Goal: Find contact information: Find contact information

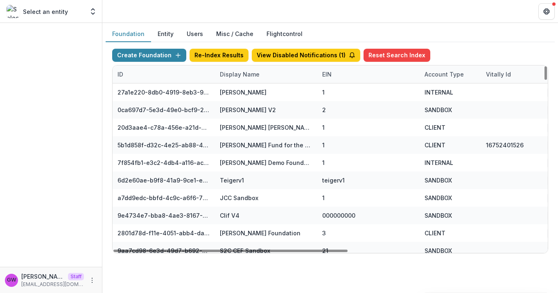
click at [249, 75] on div "Display Name" at bounding box center [239, 74] width 49 height 9
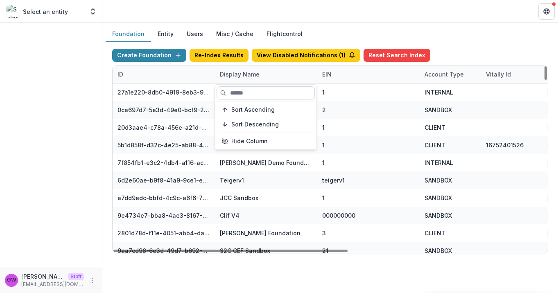
click at [242, 91] on input at bounding box center [265, 92] width 98 height 13
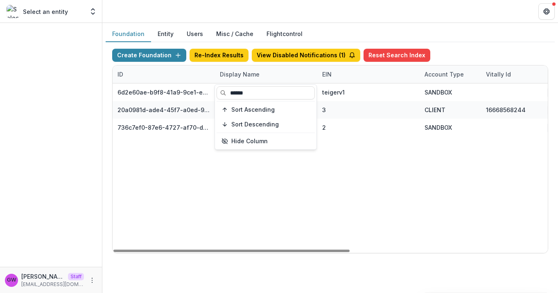
type input "******"
drag, startPoint x: 477, startPoint y: 45, endPoint x: 446, endPoint y: 75, distance: 43.4
click at [477, 45] on div "Create Foundation Re-Index Results View Disabled Notifications ( 1 ) Reset Sear…" at bounding box center [330, 151] width 449 height 218
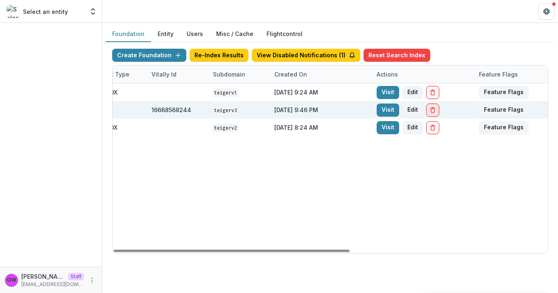
scroll to position [0, 363]
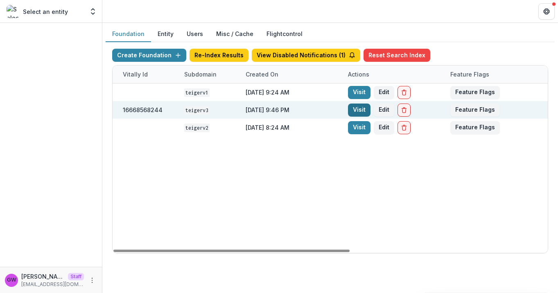
click at [363, 111] on link "Visit" at bounding box center [359, 109] width 22 height 13
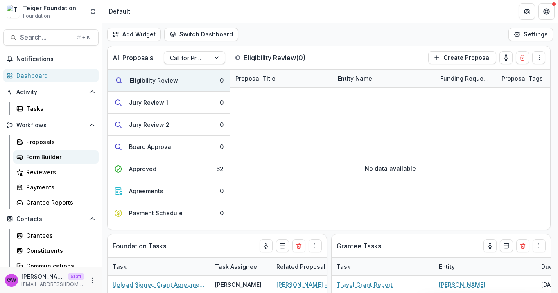
click at [56, 158] on div "Form Builder" at bounding box center [59, 157] width 66 height 9
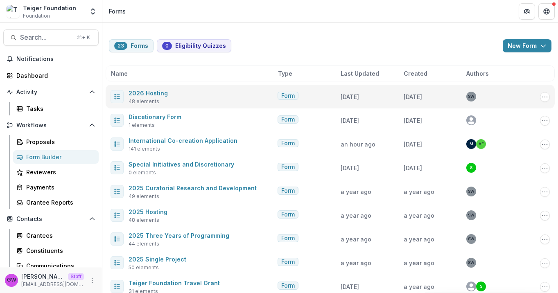
click at [151, 97] on span "2026 Hosting" at bounding box center [147, 93] width 39 height 10
click at [152, 94] on link "2026 Hosting" at bounding box center [147, 93] width 39 height 7
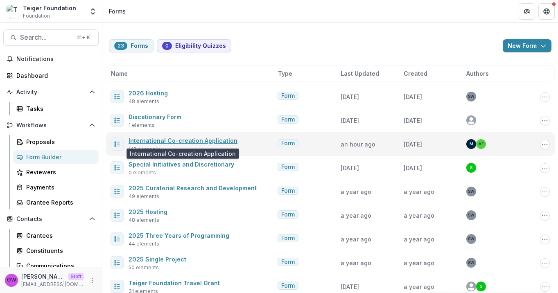
click at [185, 142] on link "International Co-creation Application" at bounding box center [182, 140] width 109 height 7
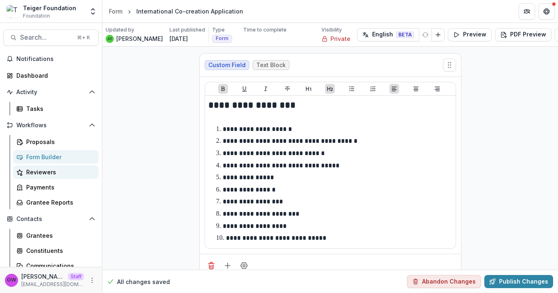
scroll to position [176, 0]
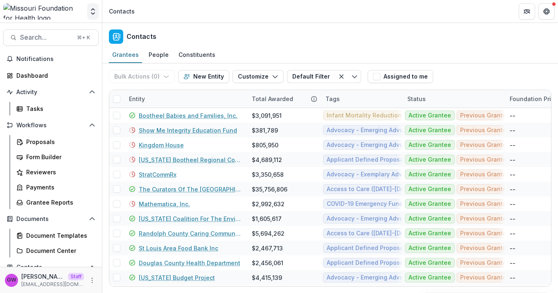
click at [90, 11] on icon "Open entity switcher" at bounding box center [93, 11] width 8 height 8
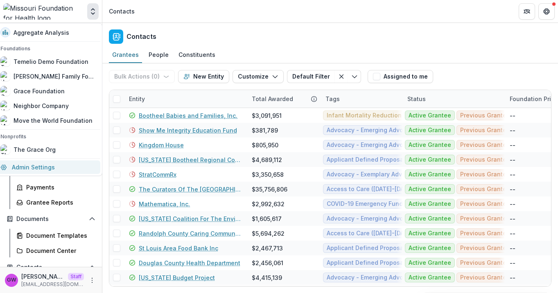
click at [26, 168] on link "Admin Settings" at bounding box center [48, 166] width 105 height 13
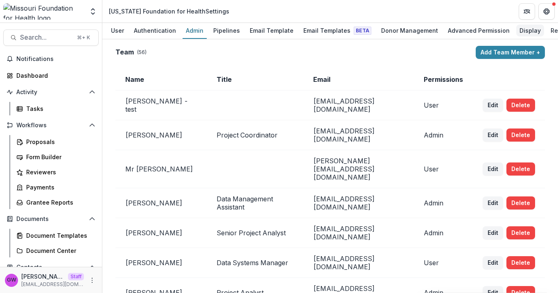
scroll to position [0, 2]
click at [515, 26] on div "Display" at bounding box center [529, 31] width 28 height 12
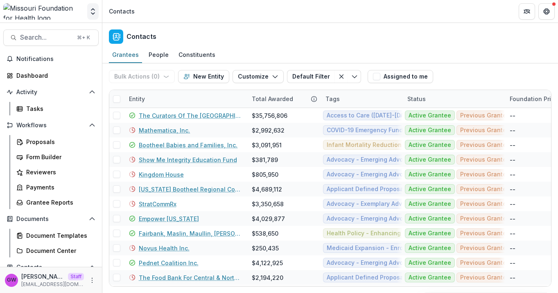
click at [93, 16] on button "Open entity switcher" at bounding box center [92, 11] width 11 height 16
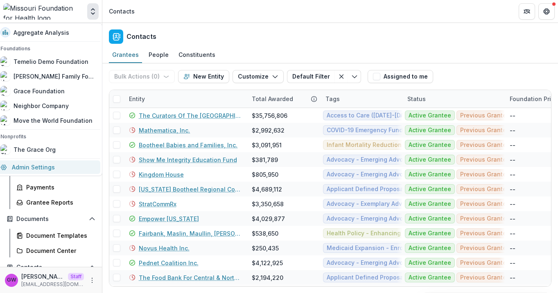
click at [44, 165] on link "Admin Settings" at bounding box center [48, 166] width 105 height 13
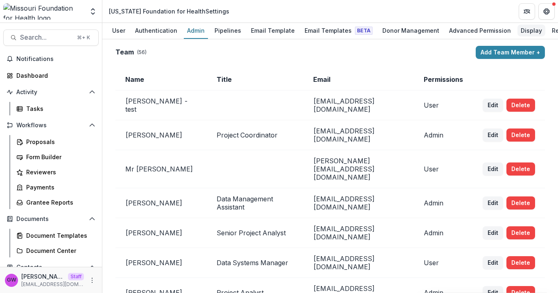
click at [517, 29] on div "Display" at bounding box center [531, 31] width 28 height 12
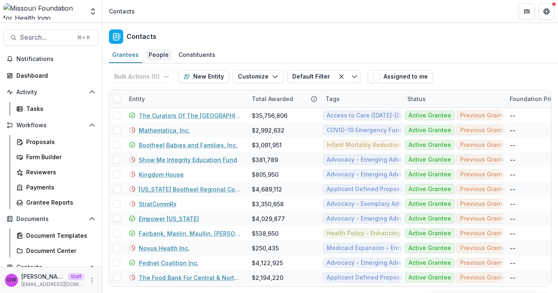
click at [160, 53] on div "People" at bounding box center [158, 55] width 27 height 12
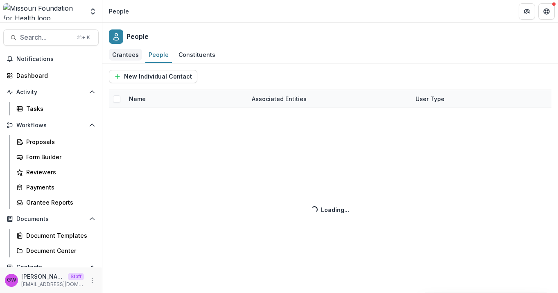
click at [130, 55] on div "Grantees" at bounding box center [125, 55] width 33 height 12
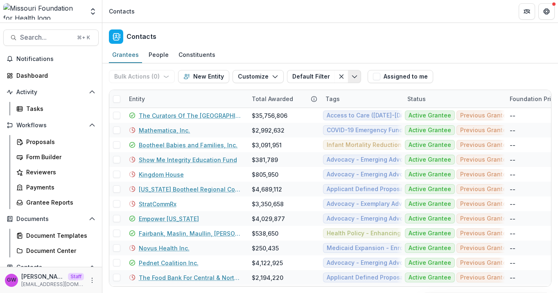
click at [351, 74] on icon "Toggle menu" at bounding box center [354, 76] width 7 height 7
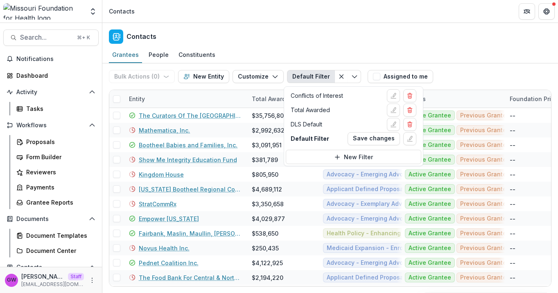
click at [485, 63] on div "Grantees People Constituents" at bounding box center [329, 55] width 455 height 16
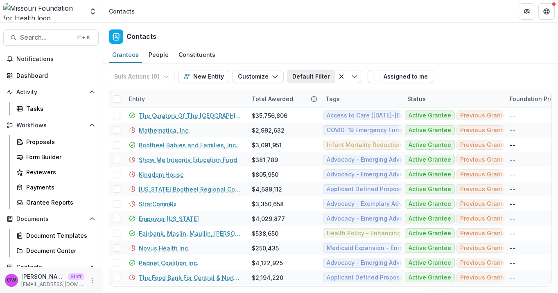
click at [309, 76] on button "Default Filter" at bounding box center [311, 76] width 48 height 13
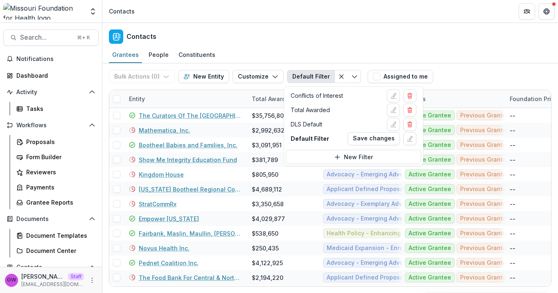
click at [308, 50] on div "Grantees People Constituents" at bounding box center [329, 55] width 455 height 16
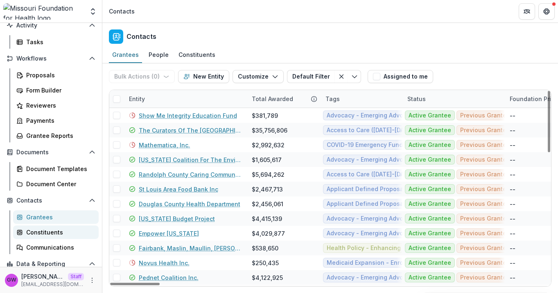
scroll to position [117, 0]
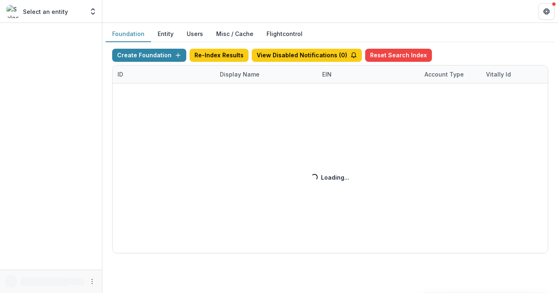
click at [228, 78] on div "Create Foundation Re-Index Results View Disabled Notifications ( 0 ) Reset Sear…" at bounding box center [330, 151] width 436 height 205
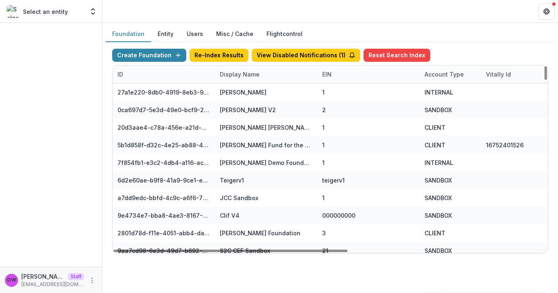
click at [247, 73] on div "Display Name" at bounding box center [239, 74] width 49 height 9
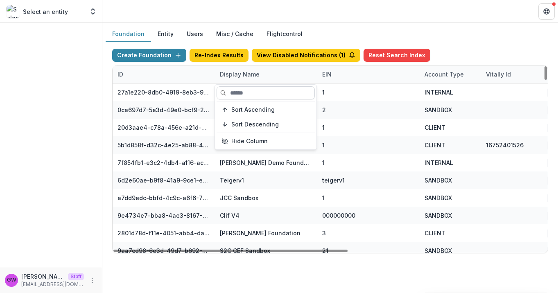
click at [242, 94] on input at bounding box center [265, 92] width 98 height 13
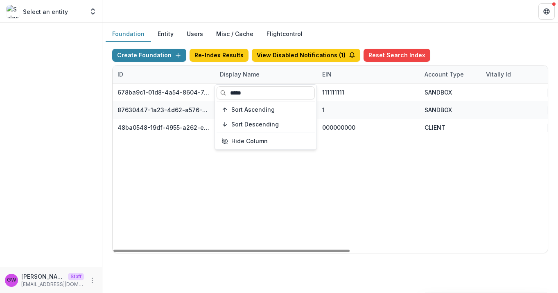
type input "*****"
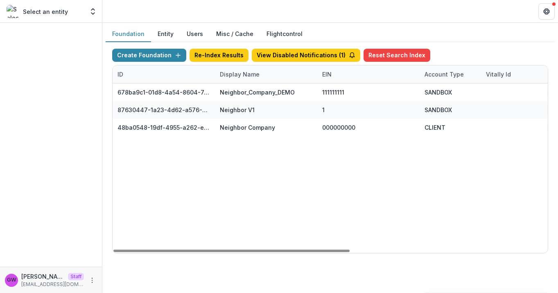
click at [462, 47] on div "Create Foundation Re-Index Results View Disabled Notifications ( 1 ) Reset Sear…" at bounding box center [330, 151] width 449 height 218
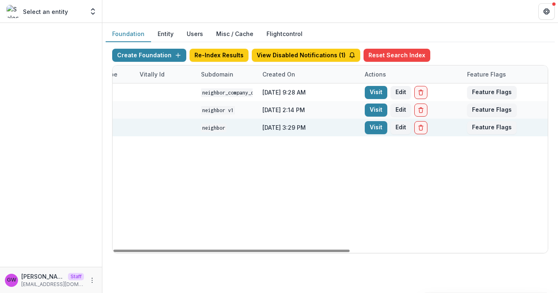
scroll to position [0, 363]
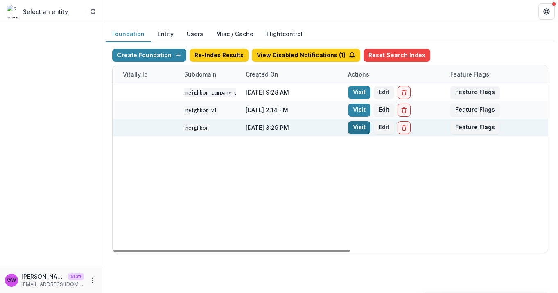
click at [360, 128] on link "Visit" at bounding box center [359, 127] width 22 height 13
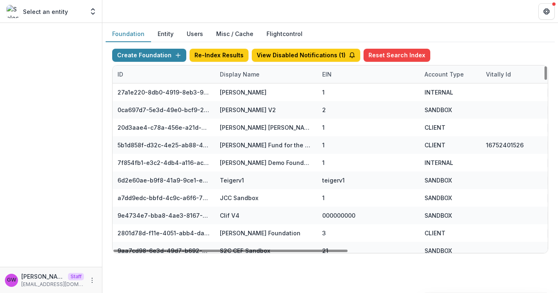
drag, startPoint x: 244, startPoint y: 74, endPoint x: 246, endPoint y: 77, distance: 4.2
click at [245, 74] on div "Display Name" at bounding box center [239, 74] width 49 height 9
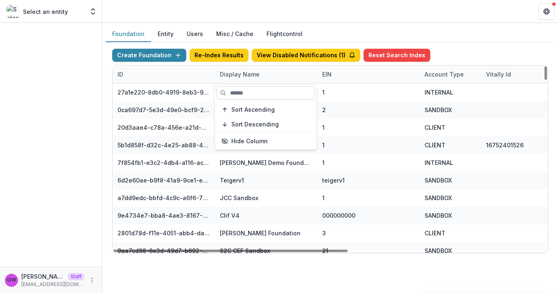
click at [247, 94] on input at bounding box center [265, 92] width 98 height 13
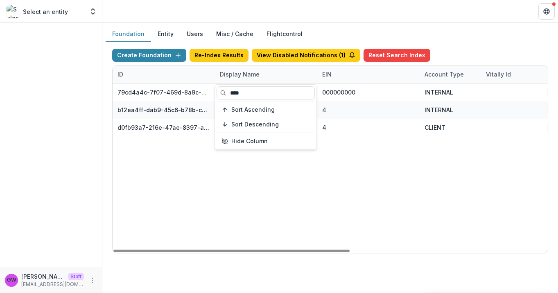
type input "****"
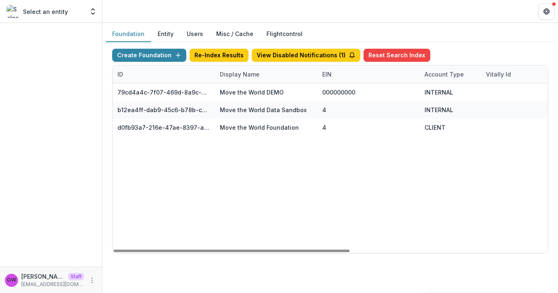
drag, startPoint x: 483, startPoint y: 46, endPoint x: 464, endPoint y: 63, distance: 25.5
click at [483, 46] on div "Create Foundation Re-Index Results View Disabled Notifications ( 1 ) Reset Sear…" at bounding box center [330, 151] width 449 height 218
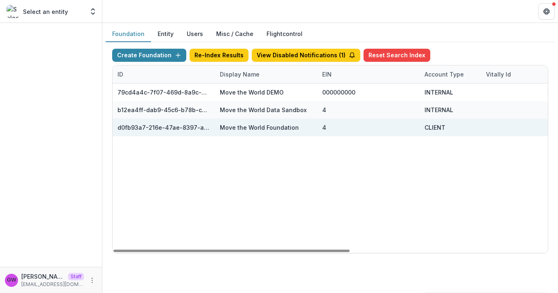
scroll to position [0, 363]
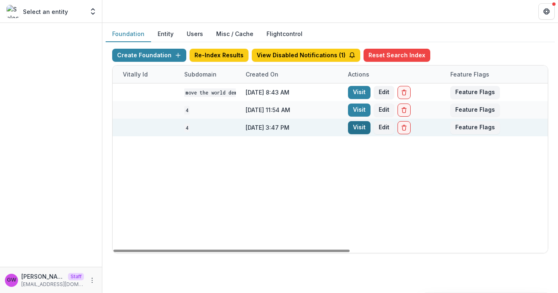
click at [360, 129] on link "Visit" at bounding box center [359, 127] width 22 height 13
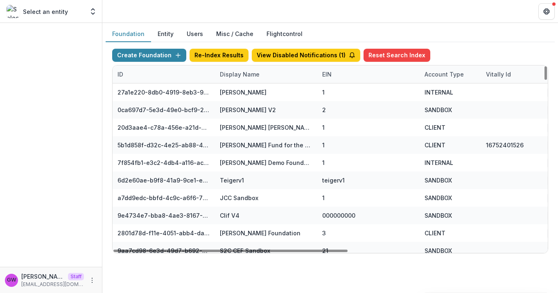
click at [232, 75] on div "Display Name" at bounding box center [239, 74] width 49 height 9
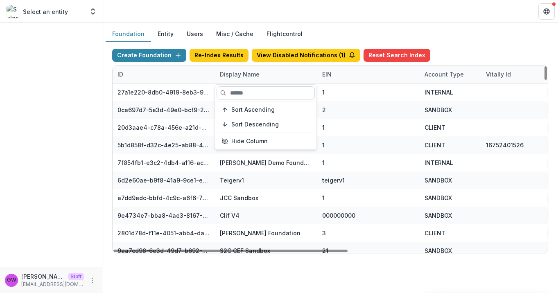
click at [240, 90] on input at bounding box center [265, 92] width 98 height 13
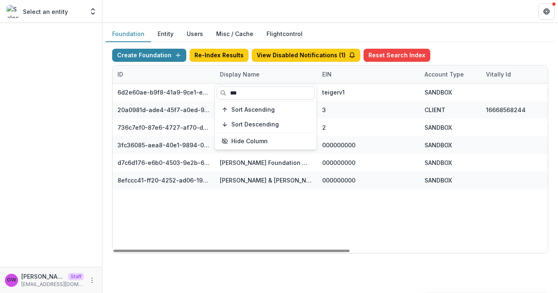
type input "***"
click at [477, 52] on div "Create Foundation Re-Index Results View Disabled Notifications ( 1 ) Reset Sear…" at bounding box center [330, 57] width 436 height 16
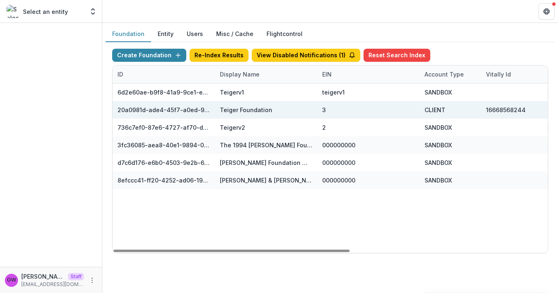
scroll to position [0, 363]
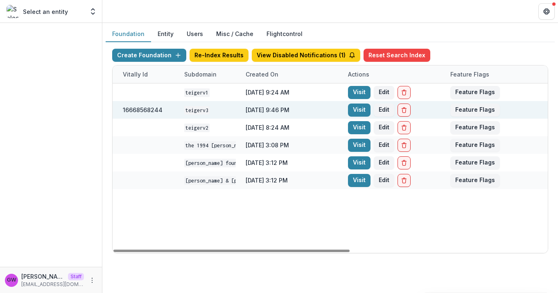
click at [346, 110] on div "Visit Edit" at bounding box center [394, 110] width 102 height 18
click at [350, 110] on link "Visit" at bounding box center [359, 109] width 22 height 13
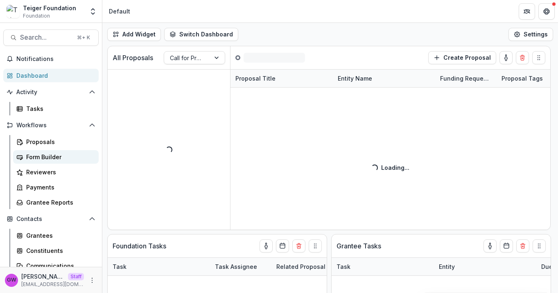
click at [44, 159] on div "Form Builder" at bounding box center [59, 157] width 66 height 9
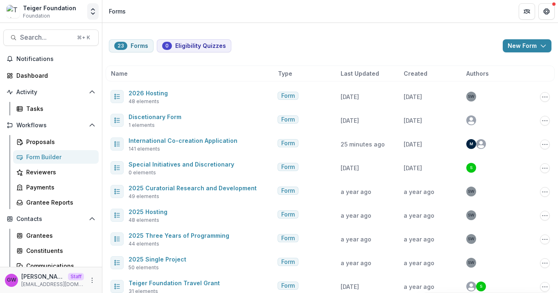
click at [90, 9] on icon "Open entity switcher" at bounding box center [93, 11] width 8 height 8
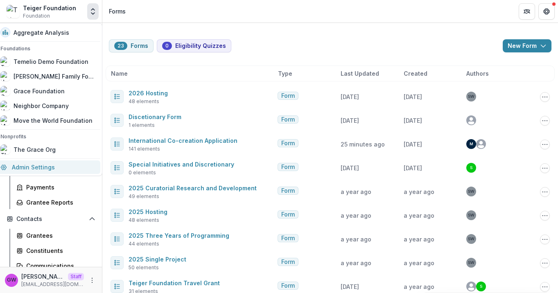
click at [38, 166] on link "Admin Settings" at bounding box center [48, 166] width 105 height 13
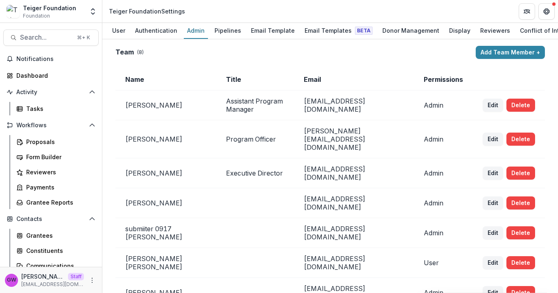
drag, startPoint x: 417, startPoint y: 110, endPoint x: 304, endPoint y: 112, distance: 113.7
click at [304, 112] on td "[EMAIL_ADDRESS][DOMAIN_NAME]" at bounding box center [354, 105] width 120 height 30
copy td "[EMAIL_ADDRESS][DOMAIN_NAME]"
click at [29, 84] on div "Notifications Dashboard Activity Tasks Workflows Proposals Form Builder Reviewe…" at bounding box center [51, 186] width 102 height 268
click at [33, 76] on div "Dashboard" at bounding box center [54, 75] width 76 height 9
